Goal: Obtain resource: Obtain resource

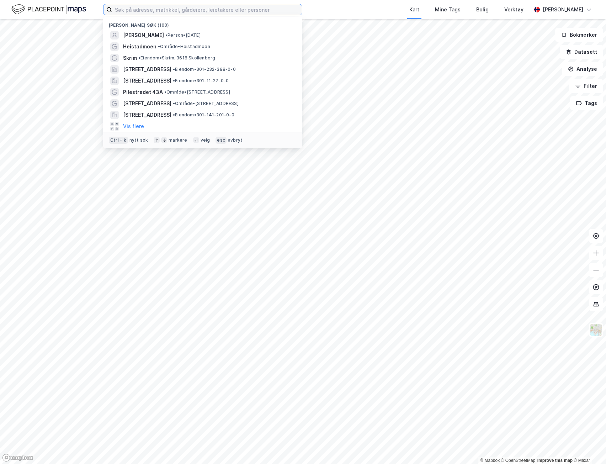
click at [145, 12] on input at bounding box center [207, 9] width 190 height 11
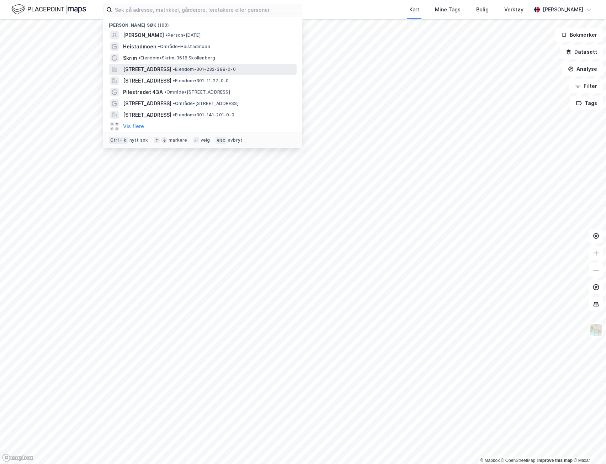
click at [172, 71] on span "[STREET_ADDRESS]" at bounding box center [147, 69] width 48 height 9
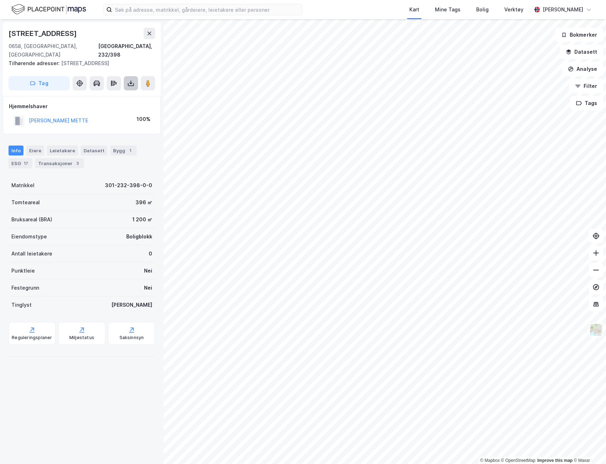
click at [131, 80] on icon at bounding box center [130, 83] width 7 height 7
click at [93, 92] on div "Last ned grunnbok" at bounding box center [100, 97] width 76 height 11
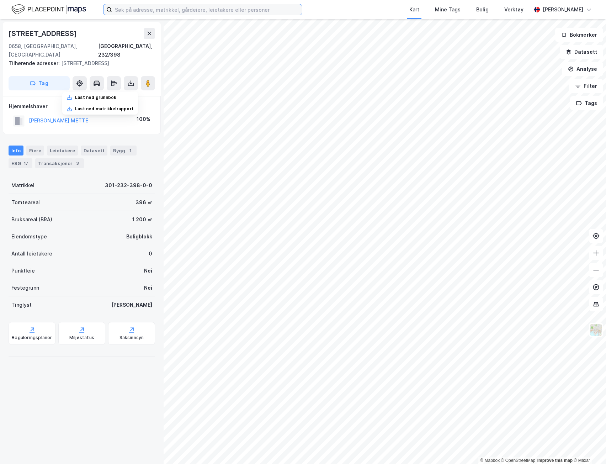
click at [193, 11] on input at bounding box center [207, 9] width 190 height 11
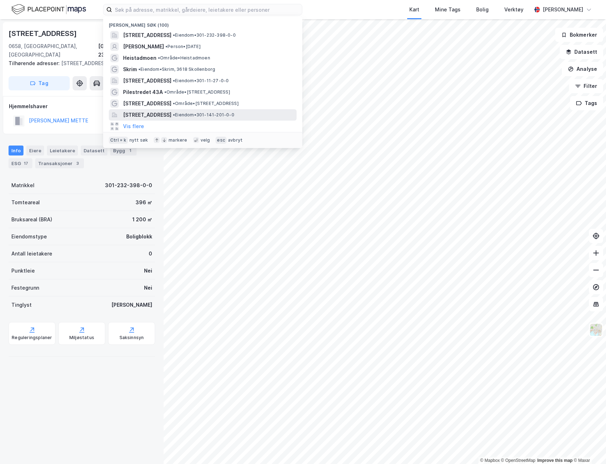
click at [175, 115] on span "•" at bounding box center [174, 114] width 2 height 5
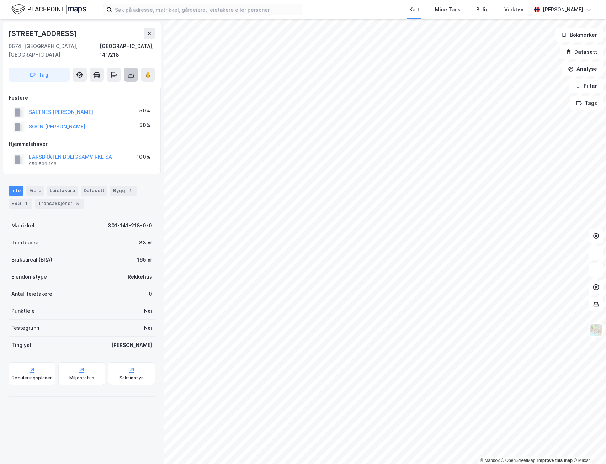
click at [130, 70] on button at bounding box center [131, 75] width 14 height 14
click at [123, 83] on div "Last ned grunnbok" at bounding box center [100, 88] width 76 height 11
